Goal: Task Accomplishment & Management: Manage account settings

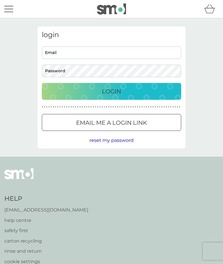
click at [53, 54] on input "Email" at bounding box center [111, 52] width 139 height 12
type input "s"
type input "[PERSON_NAME][EMAIL_ADDRESS][PERSON_NAME][DOMAIN_NAME]"
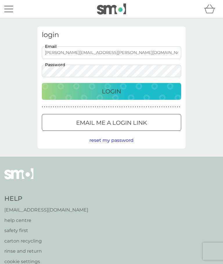
click at [75, 94] on div "Login" at bounding box center [111, 91] width 127 height 9
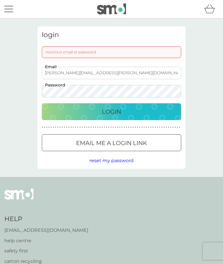
click at [88, 115] on div "Login" at bounding box center [111, 111] width 127 height 9
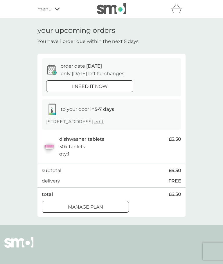
click at [75, 210] on div at bounding box center [85, 207] width 21 height 6
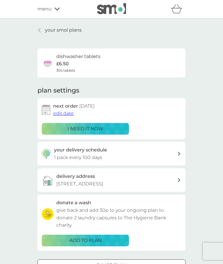
click at [170, 151] on div "your delivery schedule 1 pack every 100 days" at bounding box center [115, 153] width 123 height 15
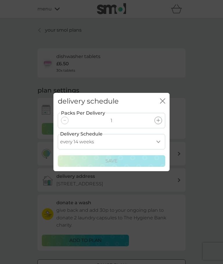
click at [156, 140] on select "every 1 week every 2 weeks every 3 weeks every 4 weeks every 5 weeks every 6 we…" at bounding box center [111, 141] width 107 height 15
select select "119"
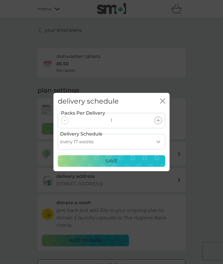
click at [93, 161] on div "Save" at bounding box center [111, 161] width 100 height 8
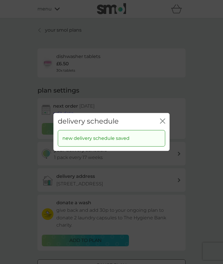
click at [200, 199] on div "delivery schedule close new delivery schedule saved" at bounding box center [111, 132] width 223 height 264
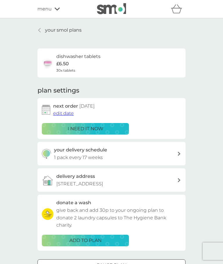
click at [59, 115] on span "edit date" at bounding box center [63, 113] width 21 height 6
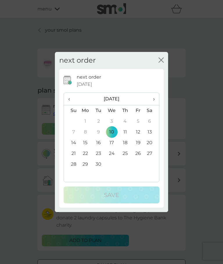
click at [154, 99] on span "›" at bounding box center [152, 99] width 6 height 12
click at [109, 130] on td "8" at bounding box center [111, 132] width 13 height 11
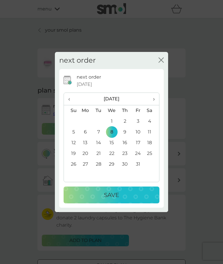
click at [107, 195] on p "Save" at bounding box center [111, 194] width 15 height 9
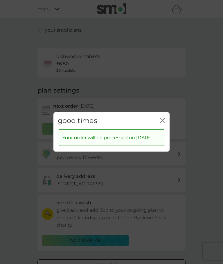
click at [165, 112] on div "good times close" at bounding box center [111, 120] width 116 height 17
click at [164, 118] on icon "close" at bounding box center [162, 120] width 5 height 5
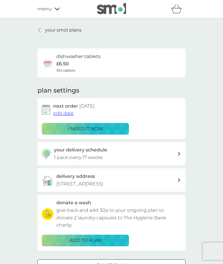
click at [43, 11] on span "menu" at bounding box center [44, 9] width 14 height 8
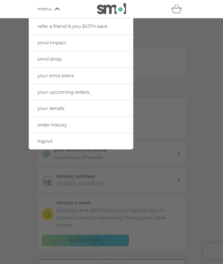
click at [41, 144] on link "logout" at bounding box center [81, 141] width 104 height 16
